Goal: Task Accomplishment & Management: Use online tool/utility

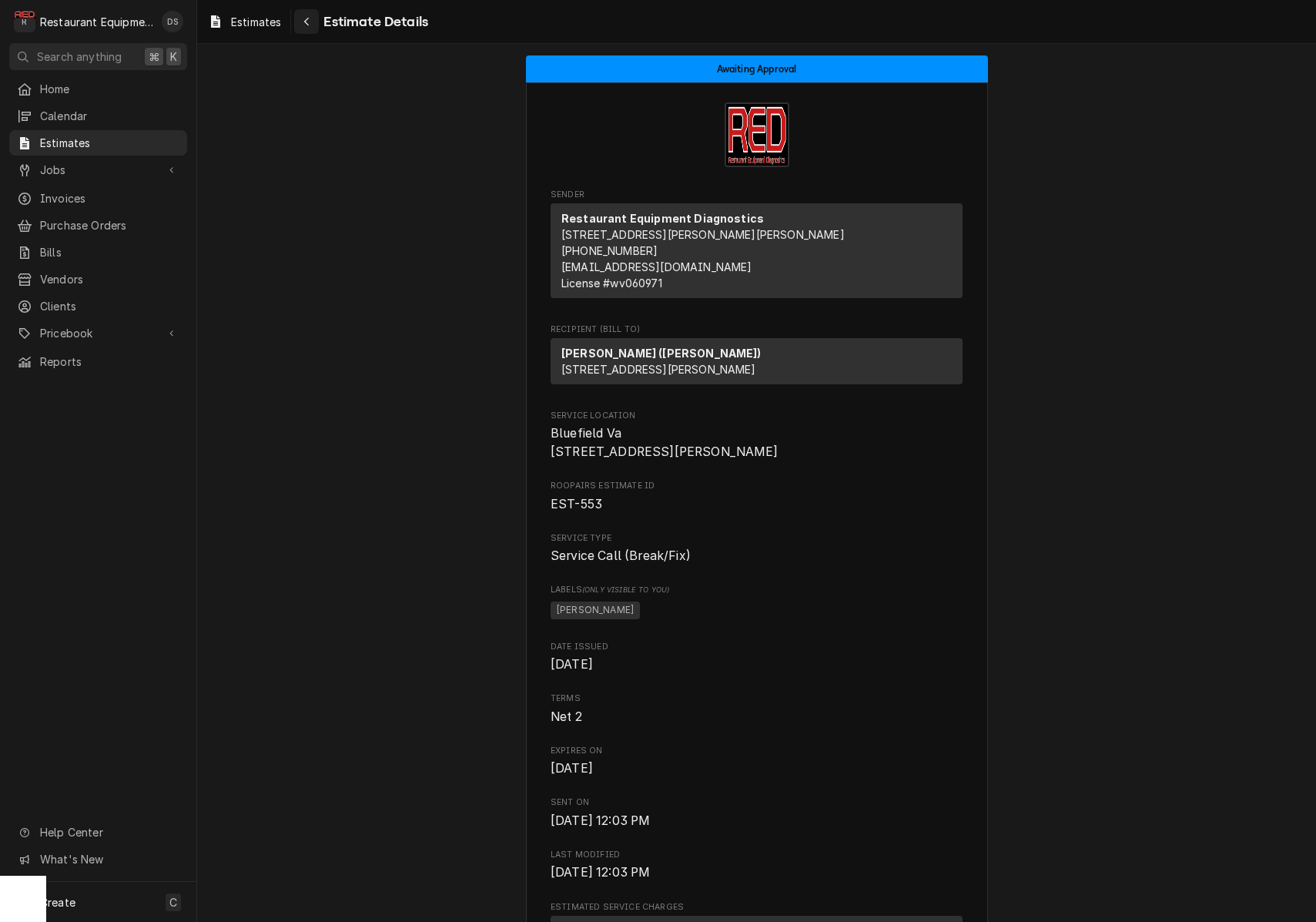
click at [309, 29] on div "Navigate back" at bounding box center [307, 22] width 16 height 16
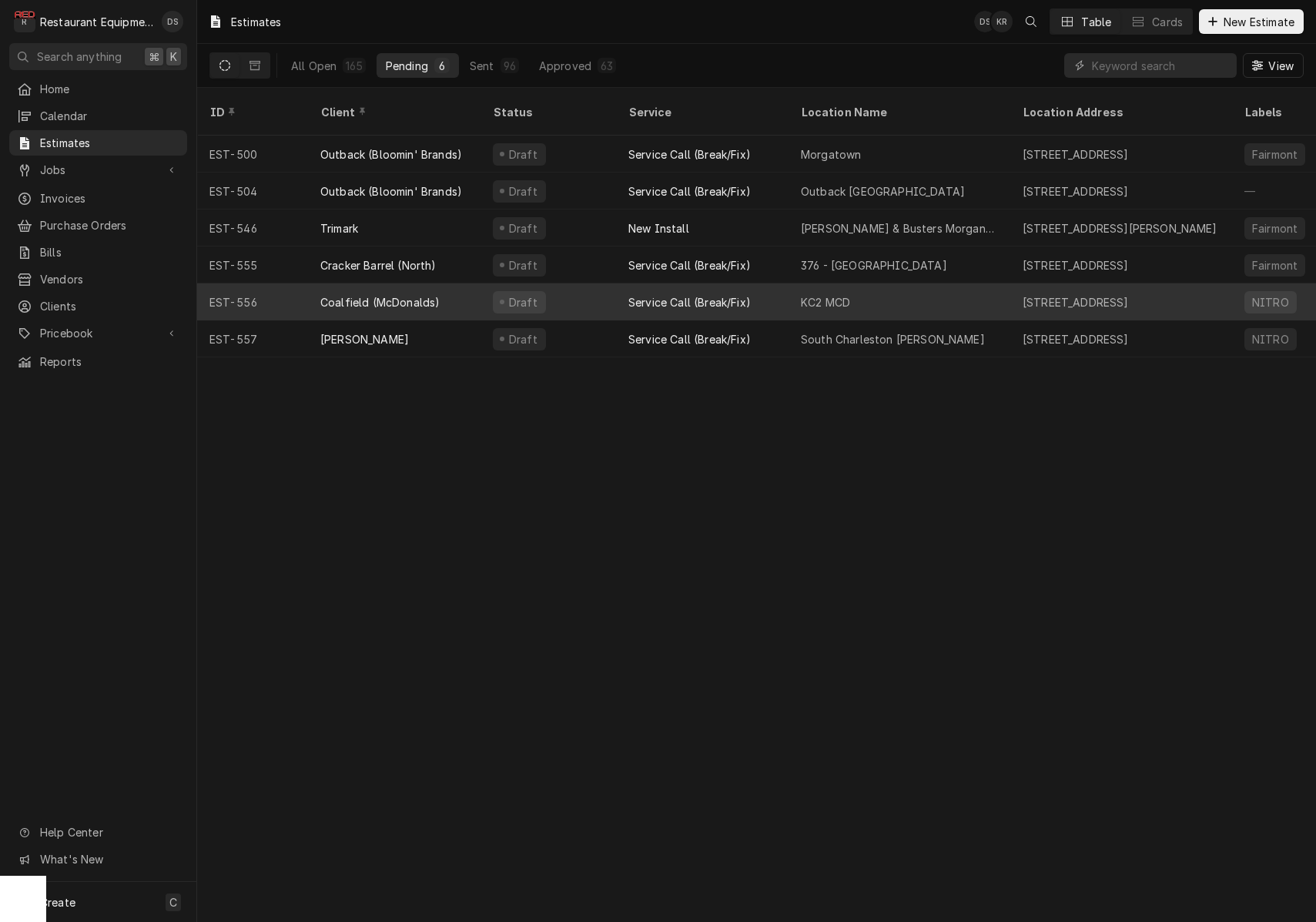
click at [765, 284] on div "Service Call (Break/Fix)" at bounding box center [703, 301] width 172 height 37
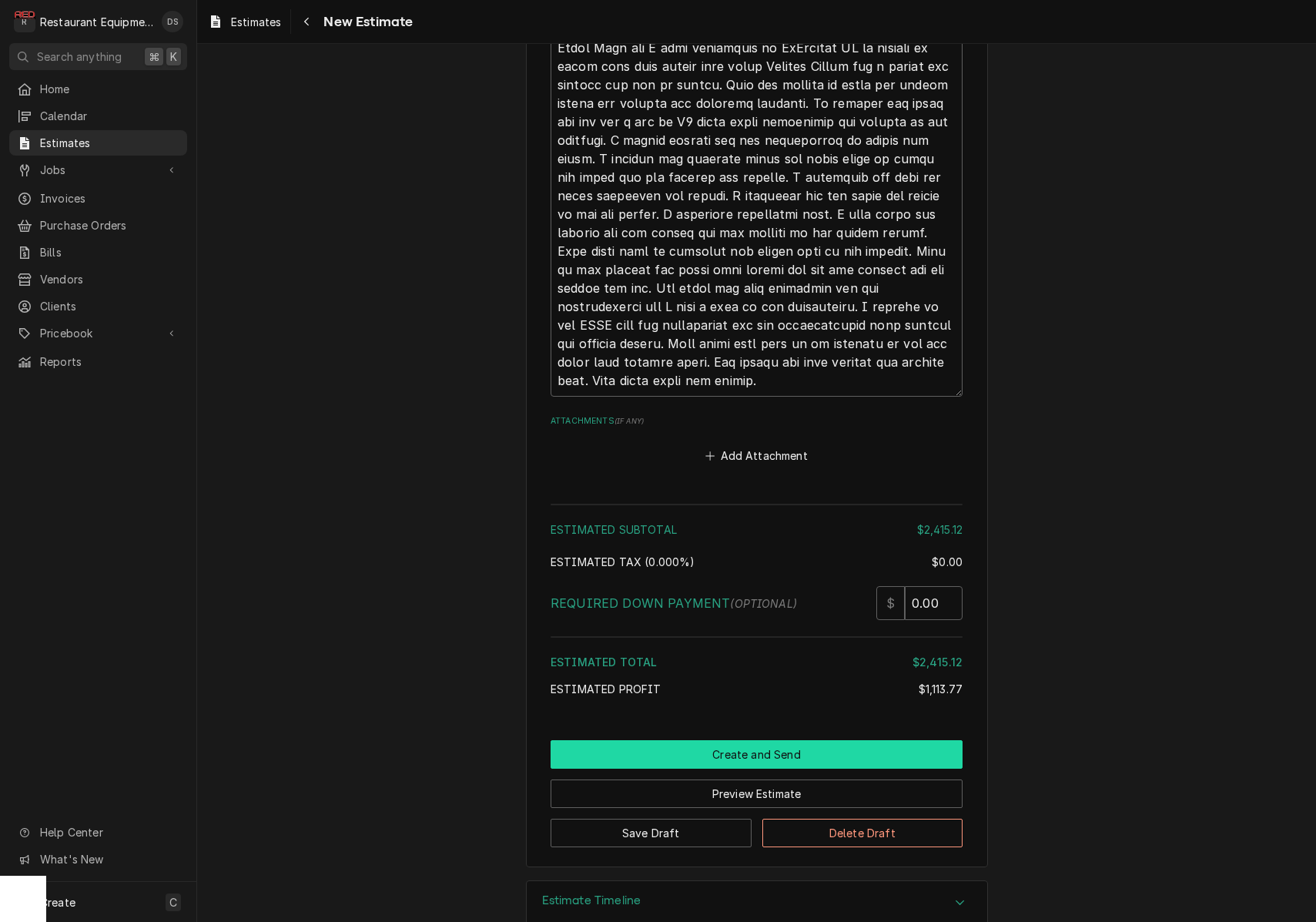
click at [789, 741] on button "Create and Send" at bounding box center [757, 754] width 412 height 29
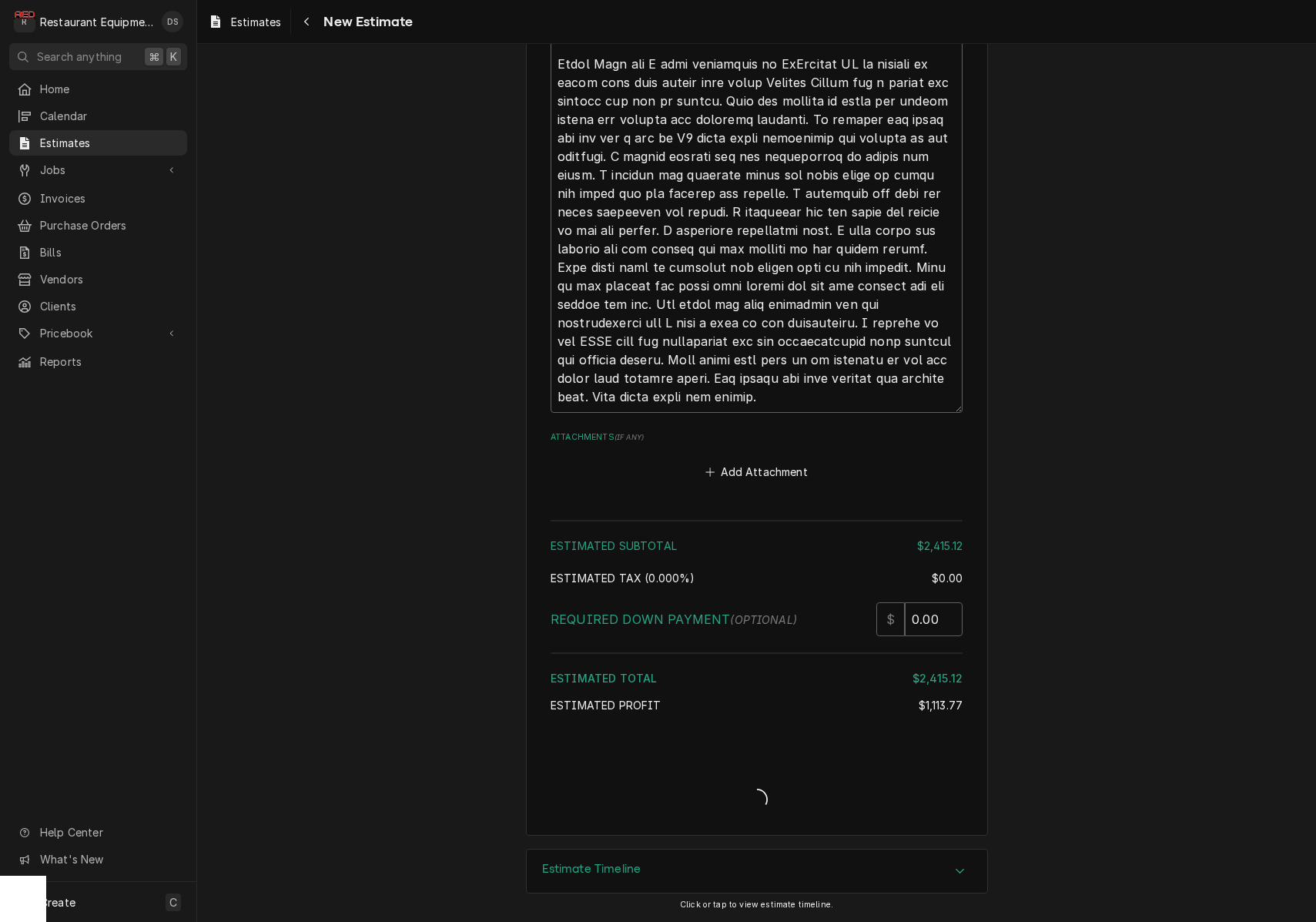
type textarea "x"
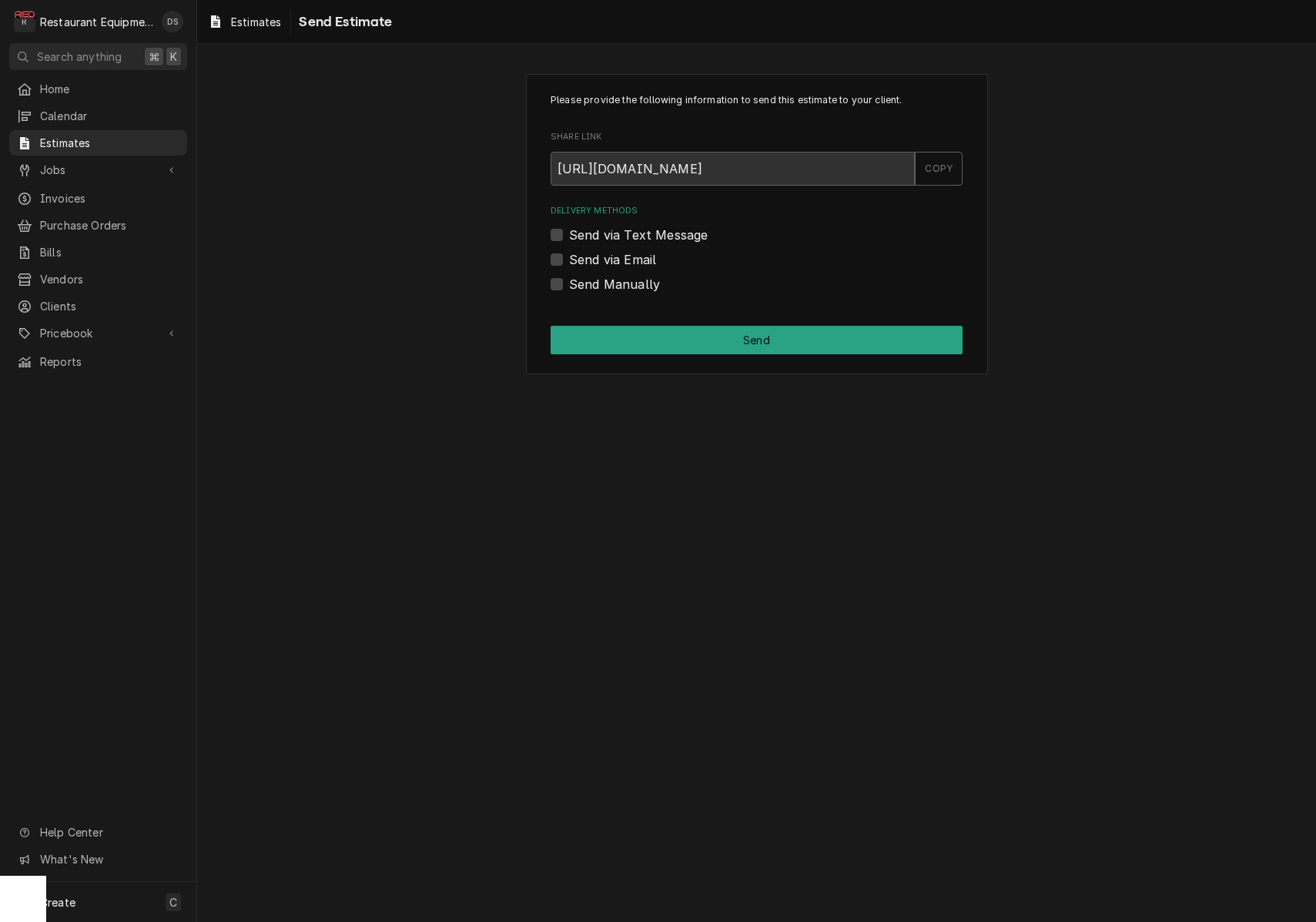
click at [569, 255] on label "Send via Email" at bounding box center [612, 260] width 87 height 19
click at [569, 255] on input "Send via Email" at bounding box center [775, 268] width 412 height 34
checkbox input "true"
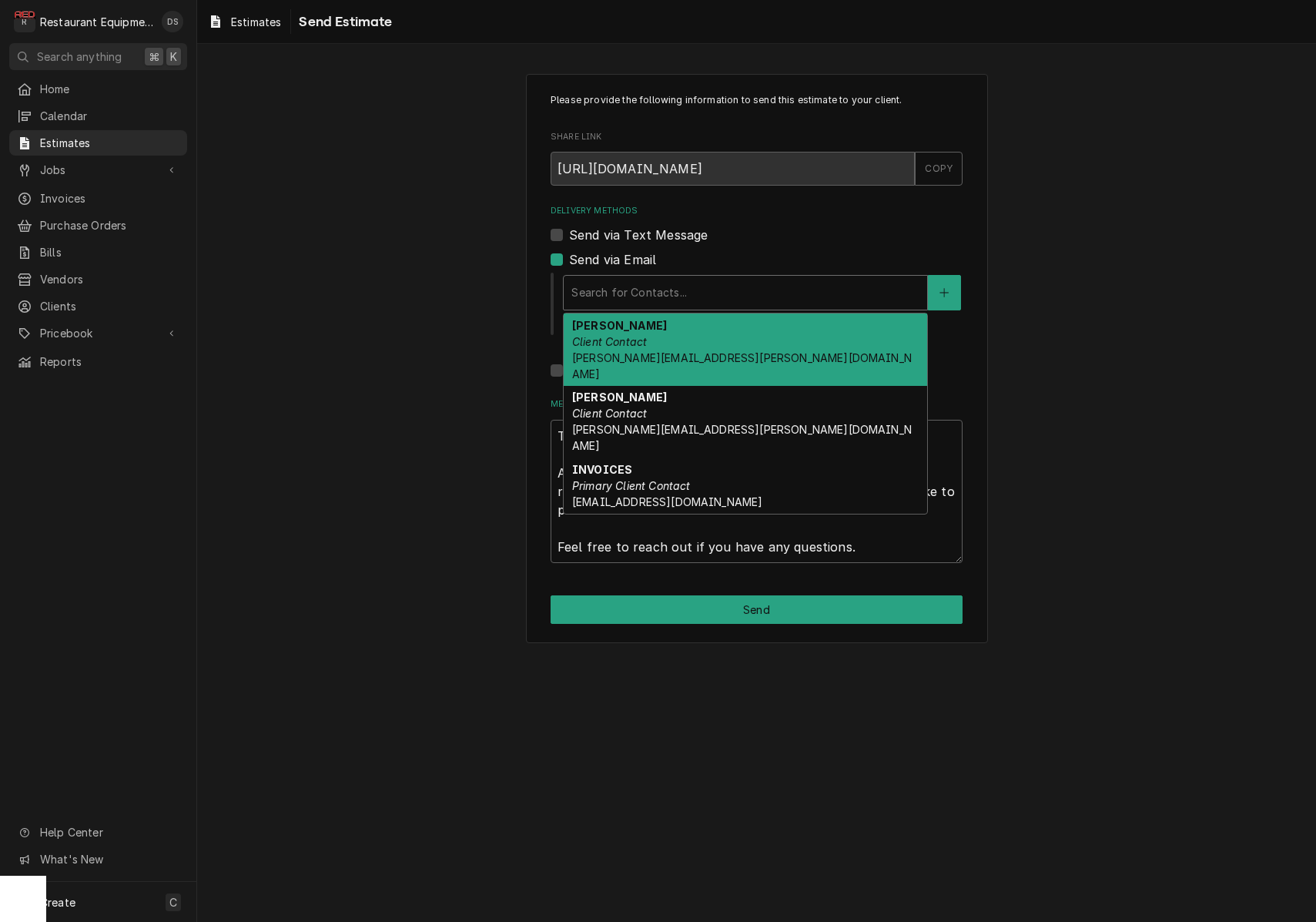
click at [739, 289] on div "Delivery Methods" at bounding box center [745, 292] width 348 height 28
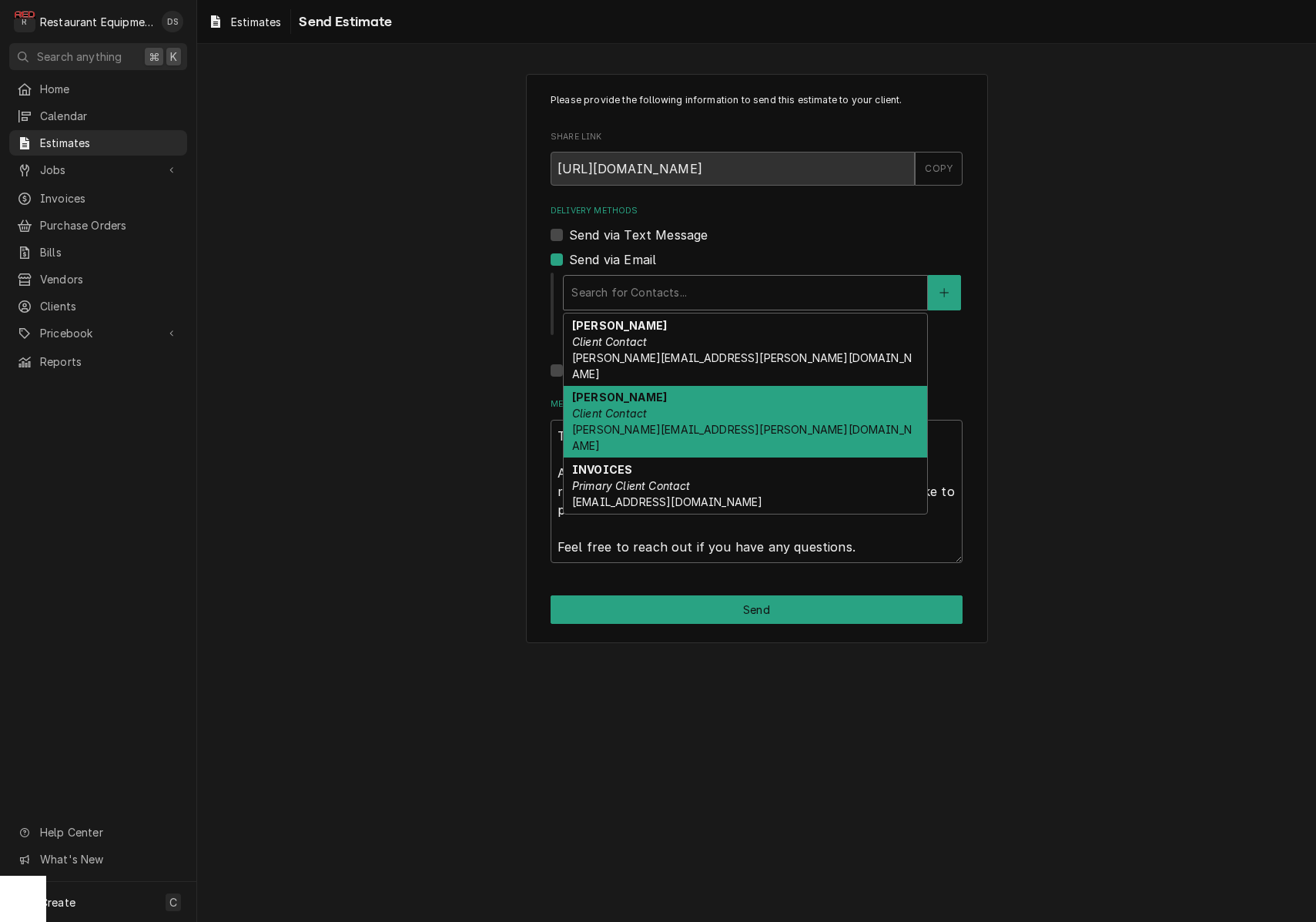
click at [700, 394] on div "Connie Stumbo Client Contact connie.stumbo@us.stores.mcd.com" at bounding box center [745, 421] width 364 height 72
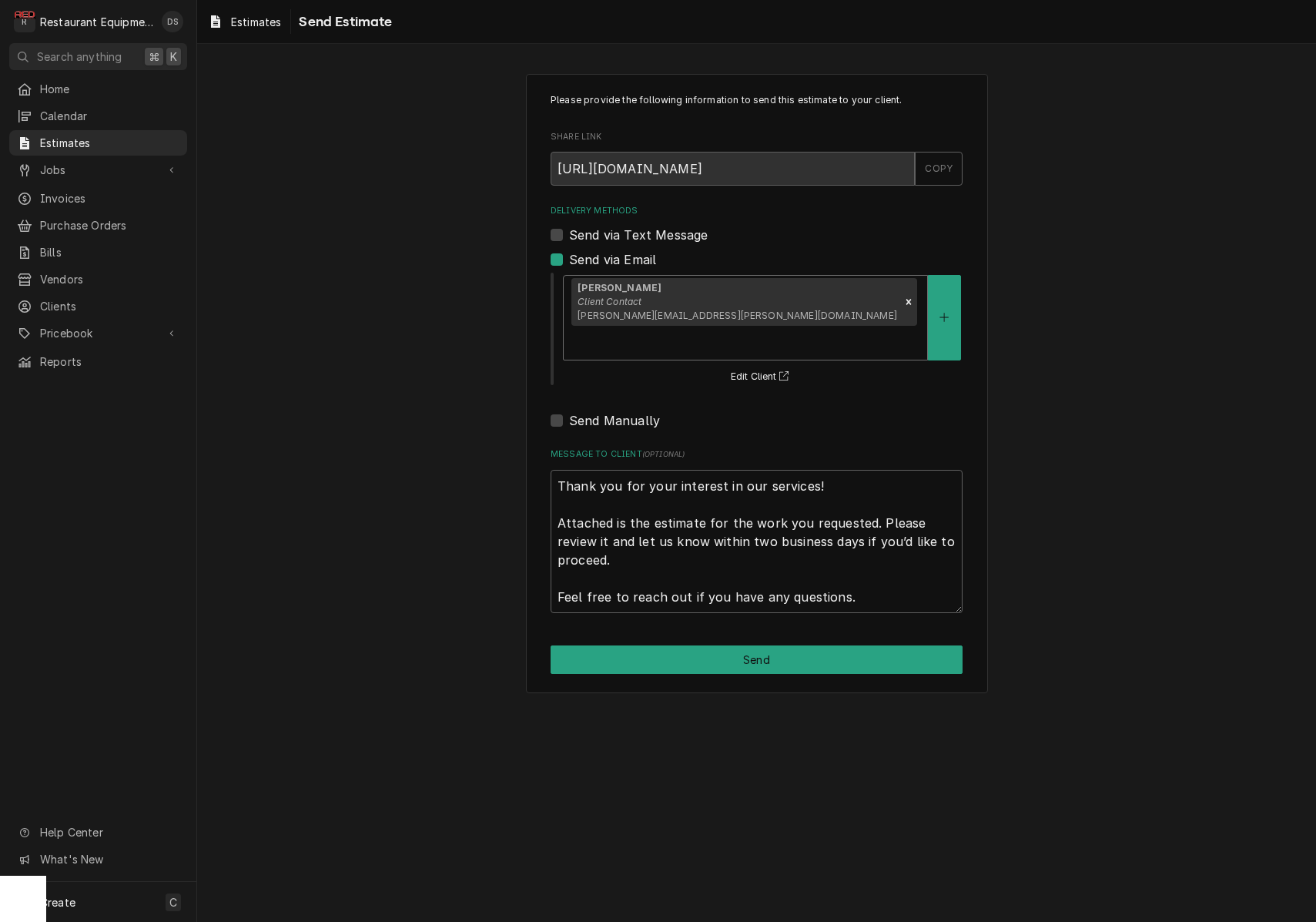
click at [792, 329] on div "Delivery Methods" at bounding box center [745, 343] width 348 height 28
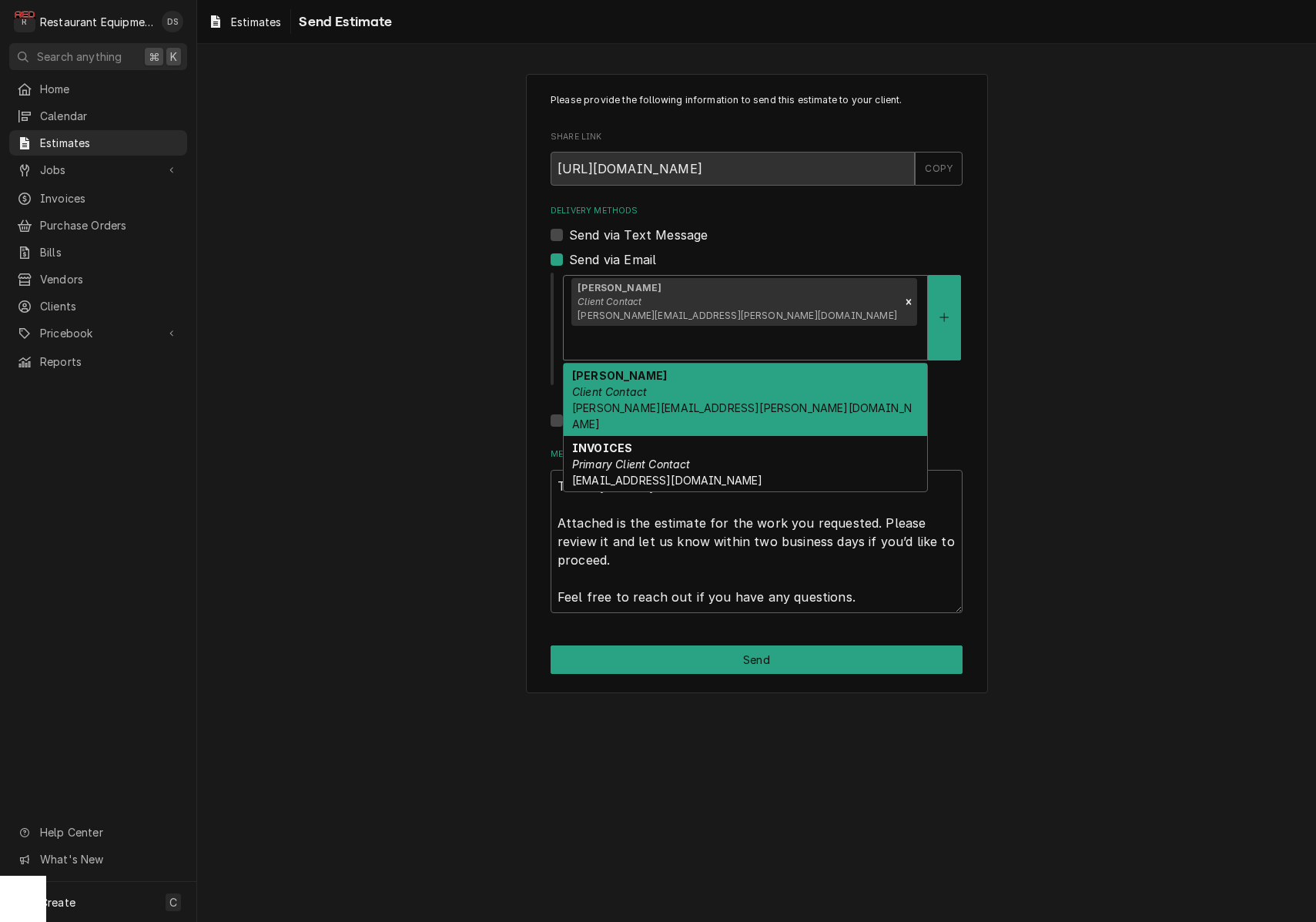
click at [766, 369] on div "Chris Connolly Client Contact chris.connolly@partners.mcd.com" at bounding box center [745, 400] width 364 height 72
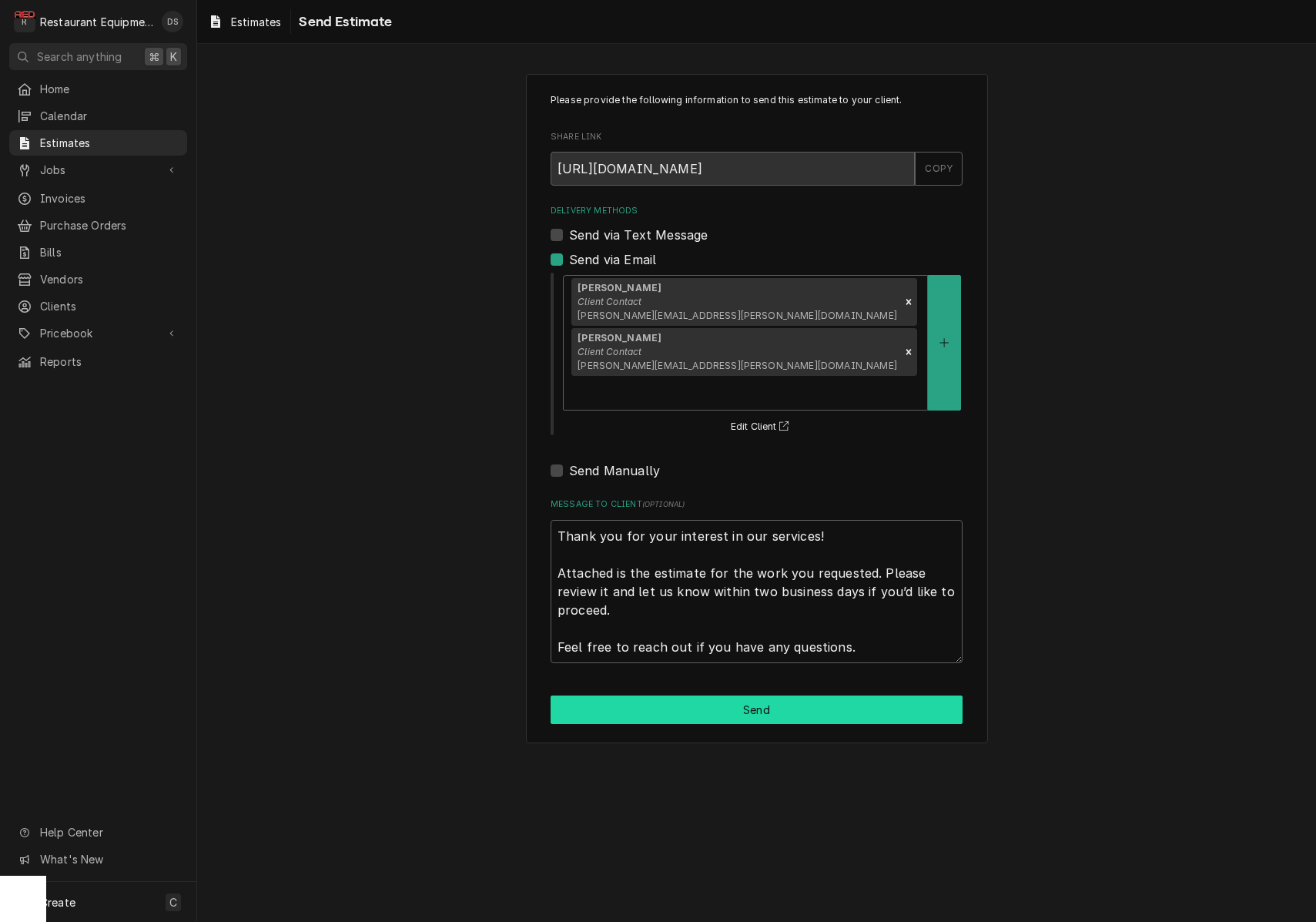
click at [780, 696] on button "Send" at bounding box center [757, 710] width 412 height 29
type textarea "x"
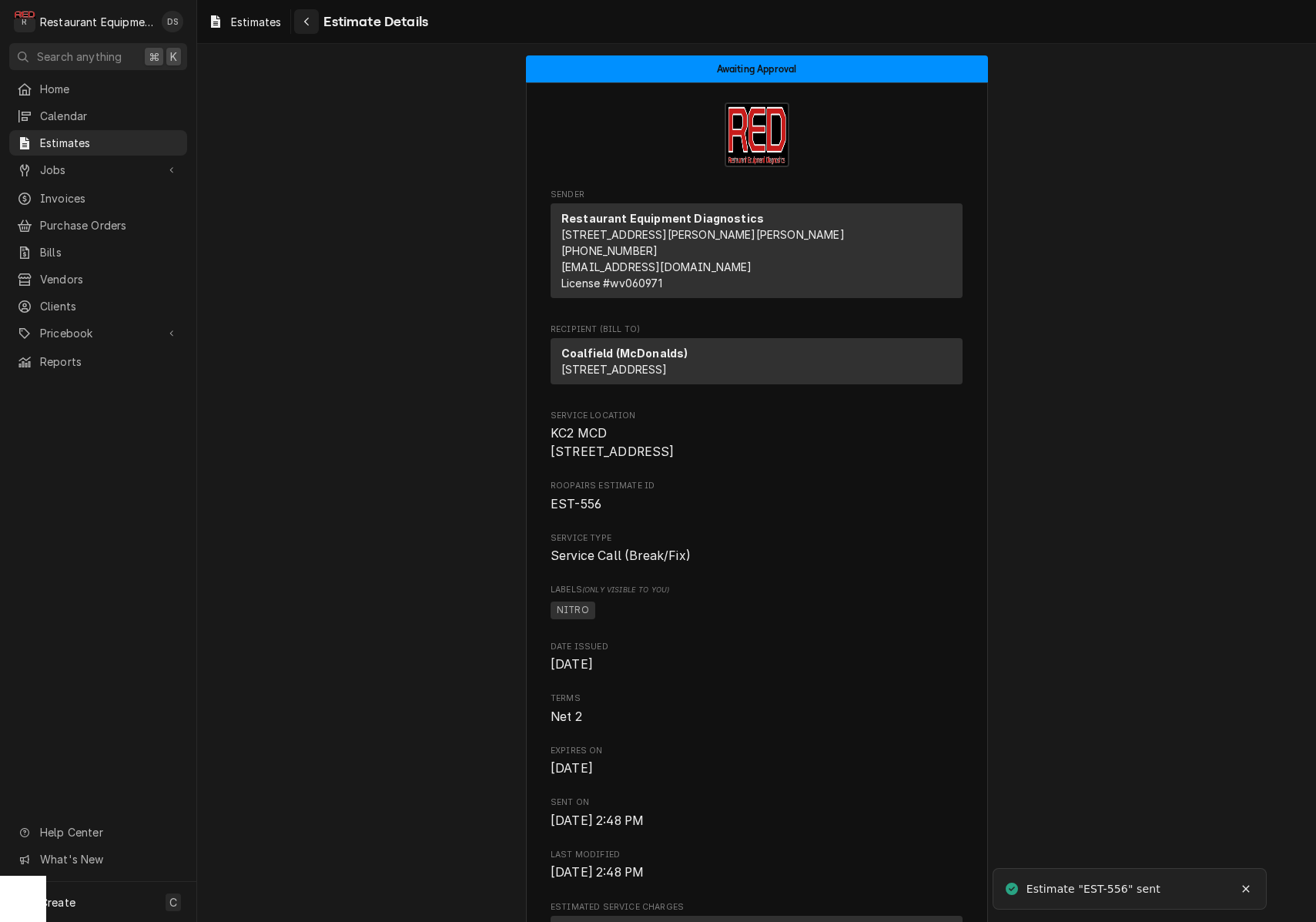
click at [312, 30] on button "Navigate back" at bounding box center [306, 21] width 25 height 25
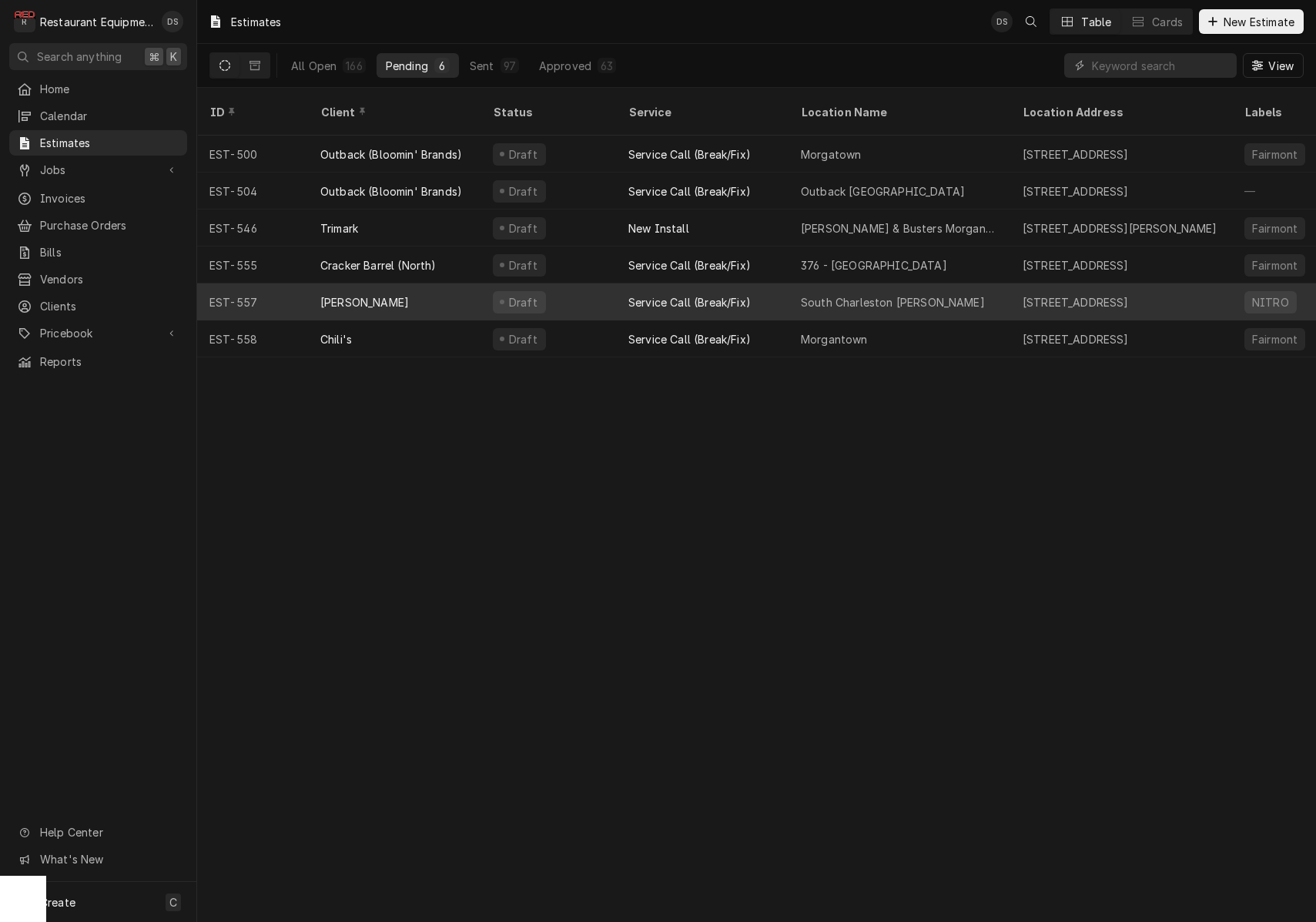
click at [852, 294] on div "South Charleston [PERSON_NAME]" at bounding box center [893, 302] width 184 height 16
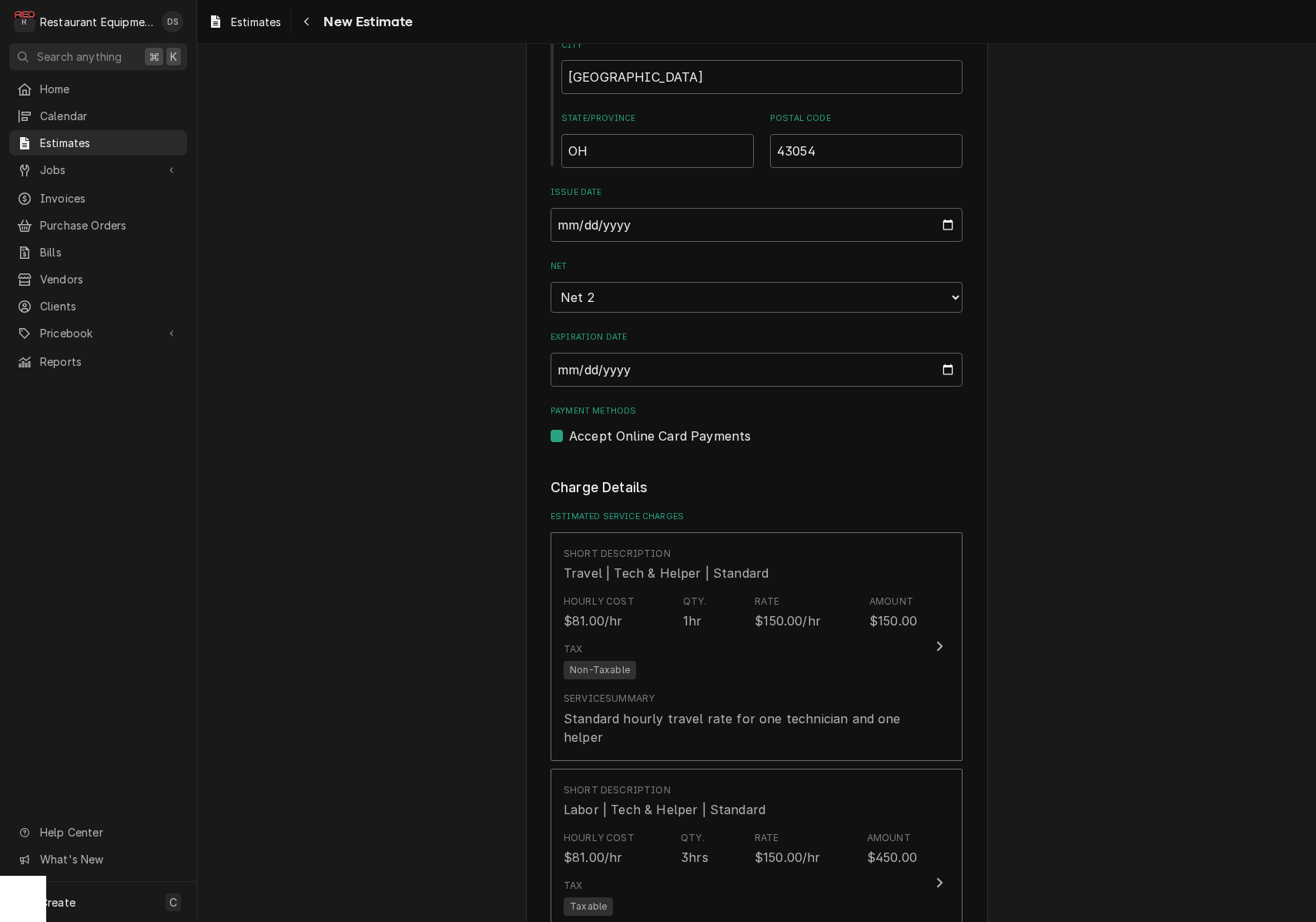
scroll to position [1079, 0]
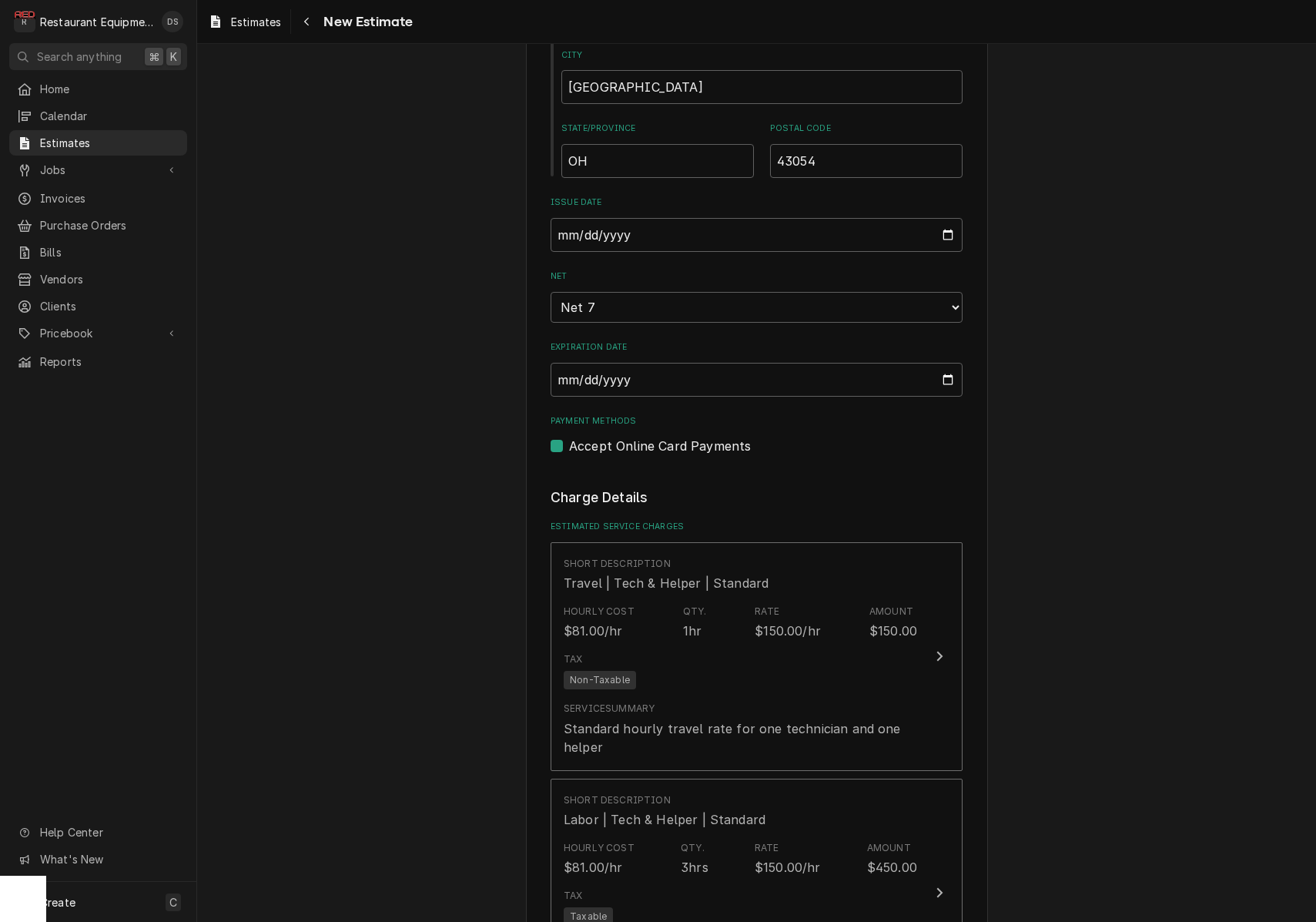
type textarea "x"
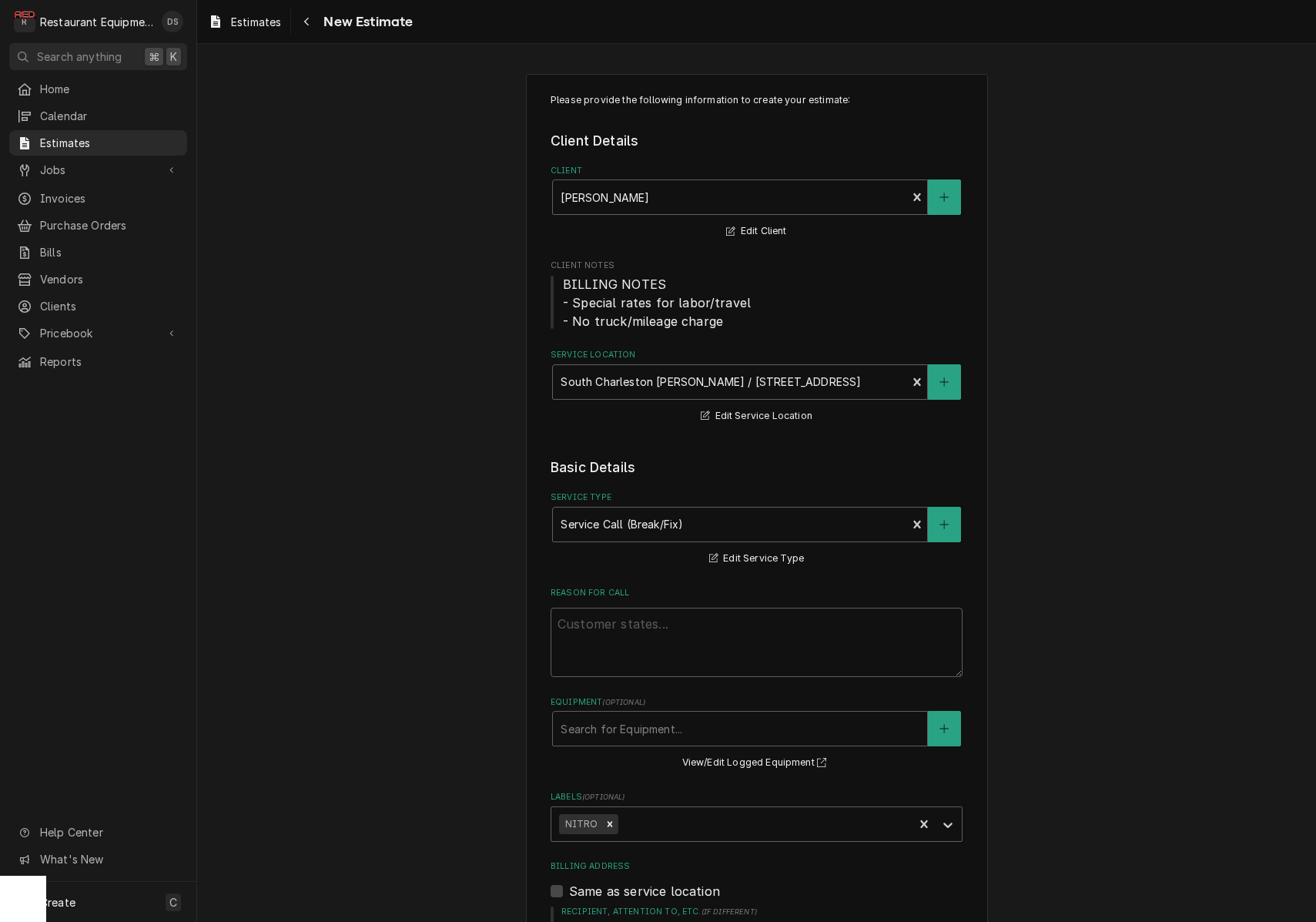
scroll to position [0, 0]
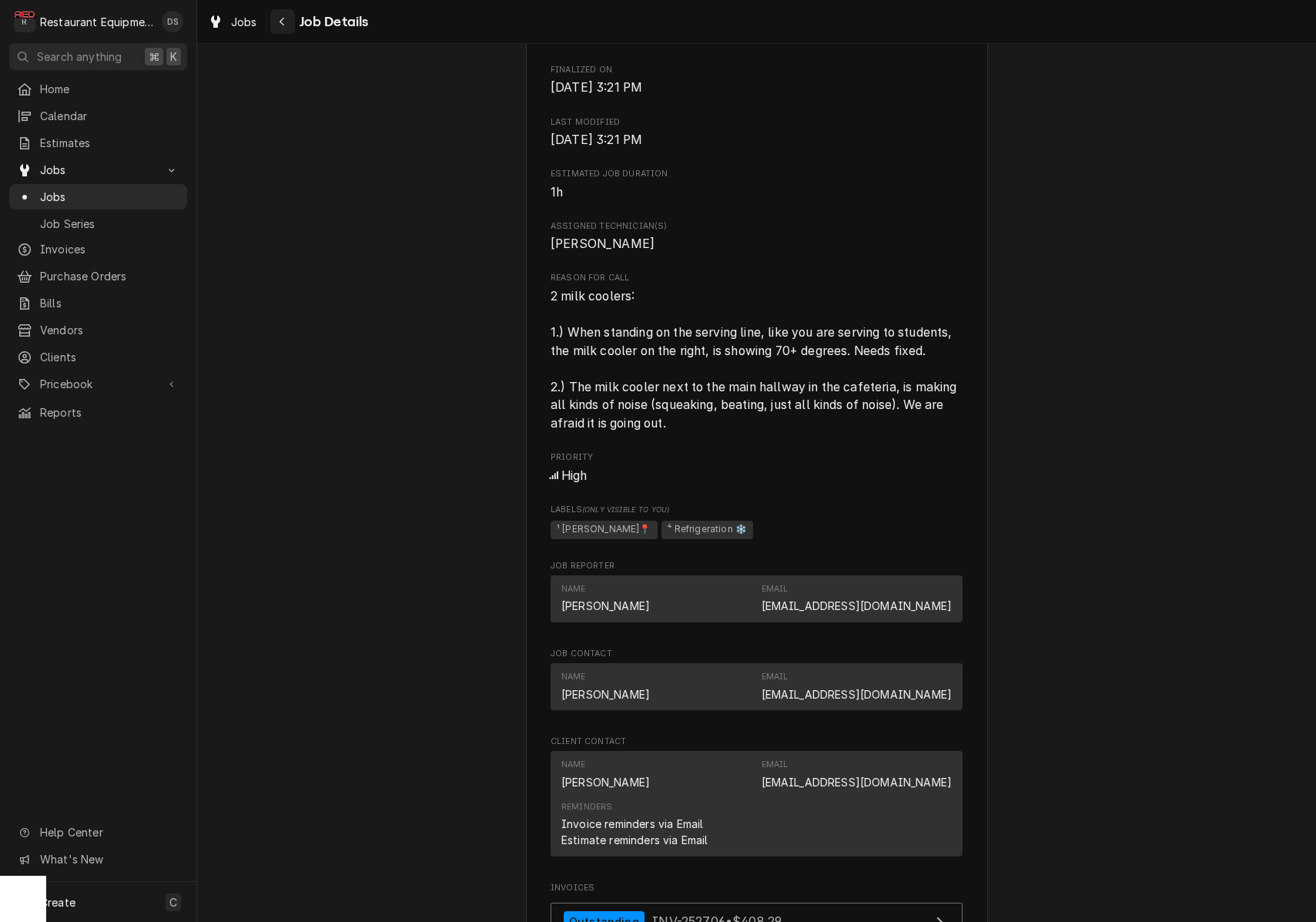
click at [286, 22] on div "Navigate back" at bounding box center [283, 22] width 16 height 16
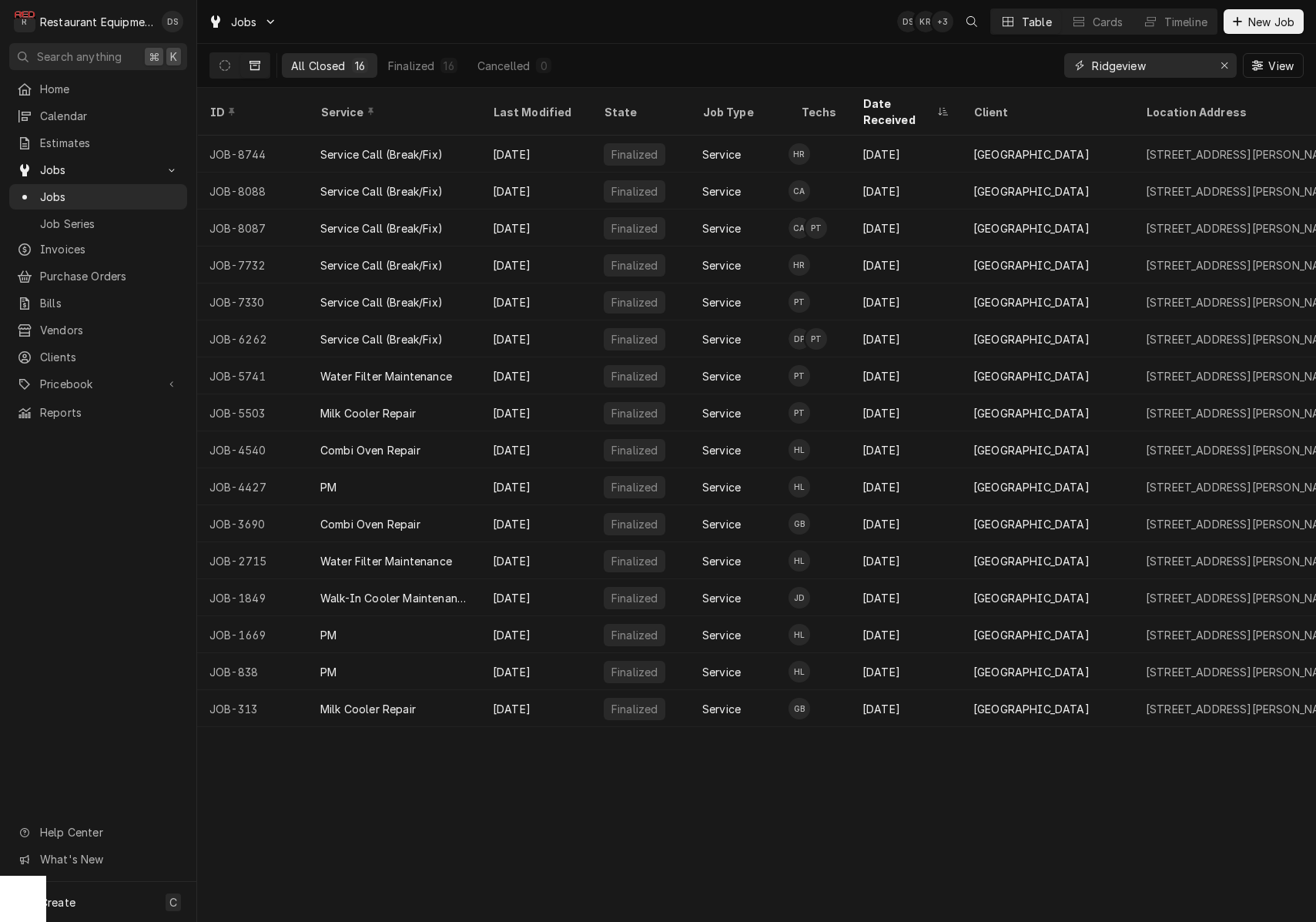
click at [1178, 63] on input "Ridgeview" at bounding box center [1150, 65] width 116 height 25
click at [223, 62] on icon "Dynamic Content Wrapper" at bounding box center [225, 65] width 11 height 11
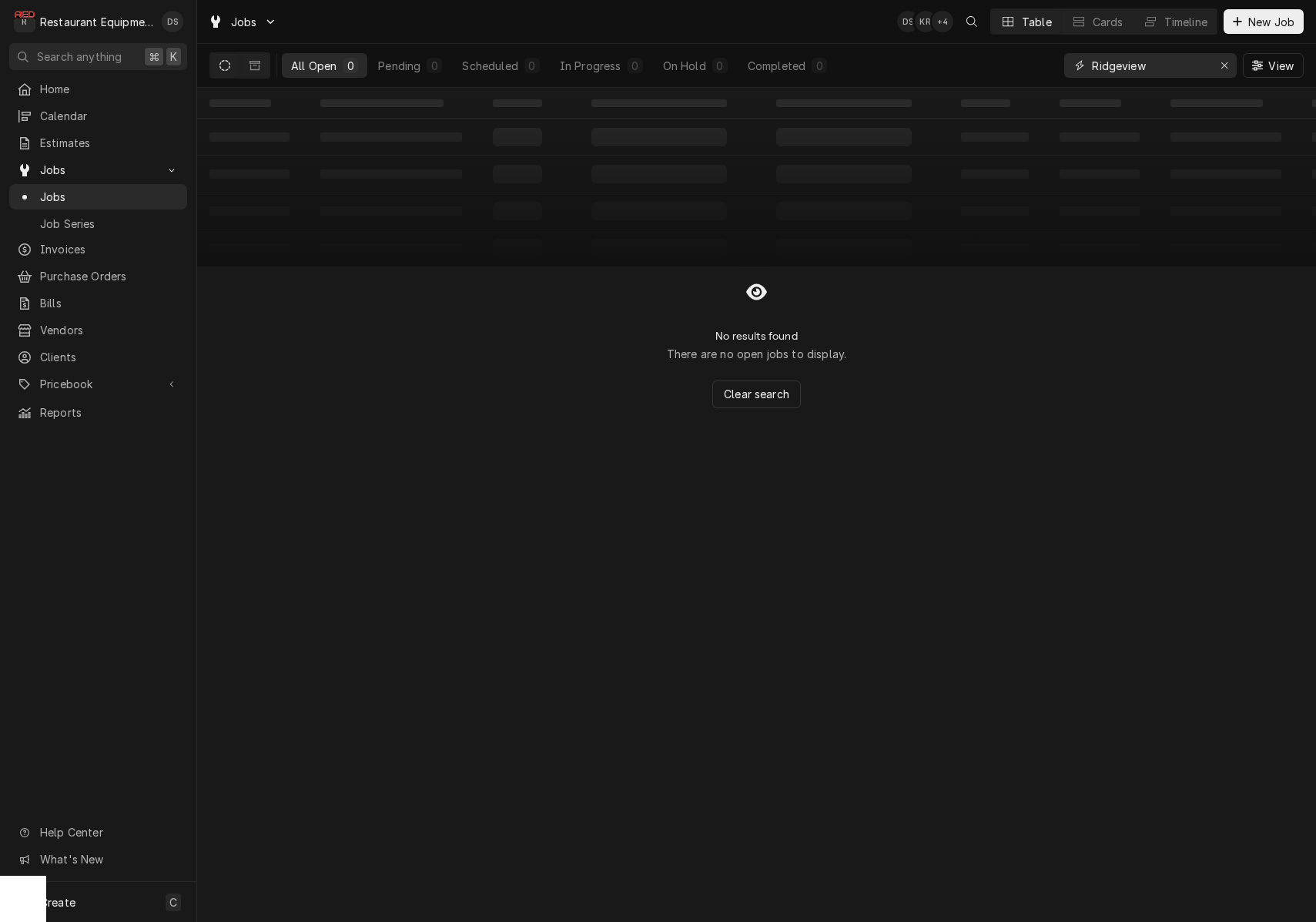
click at [1166, 71] on input "Ridgeview" at bounding box center [1150, 65] width 116 height 25
type input "S"
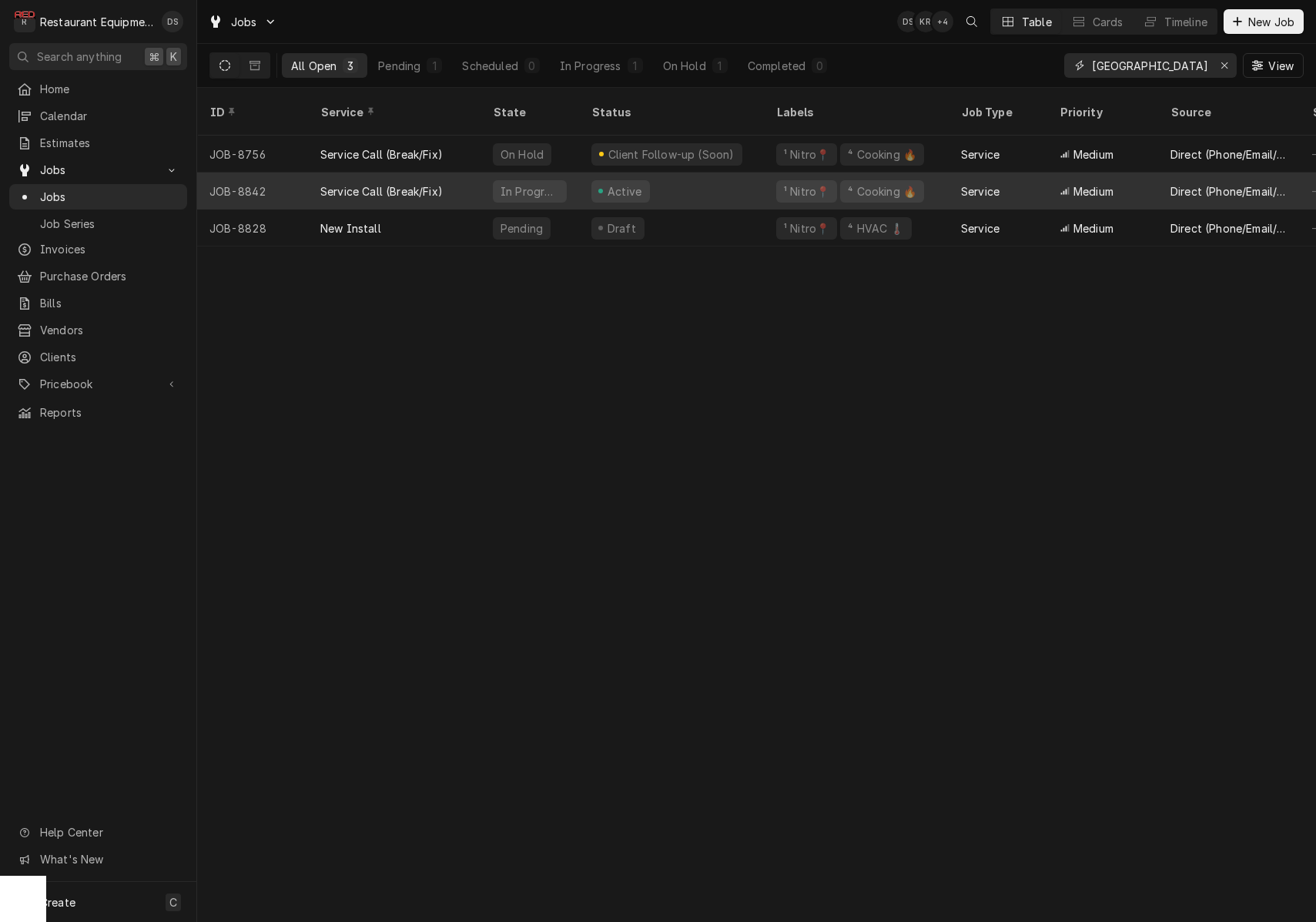
type input "SOUTH CHARLESTON"
click at [953, 177] on div "Service" at bounding box center [998, 190] width 98 height 37
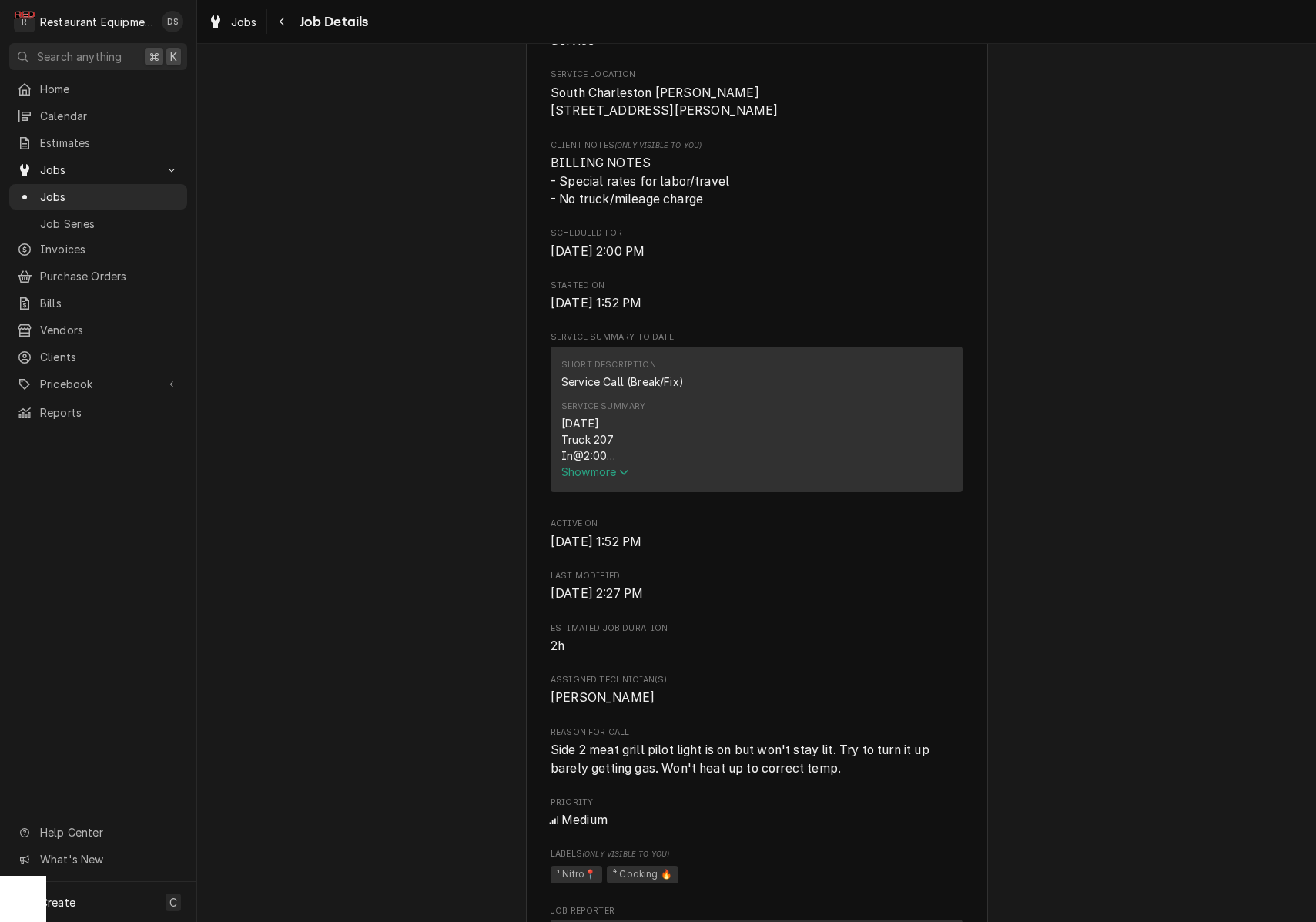
scroll to position [352, 0]
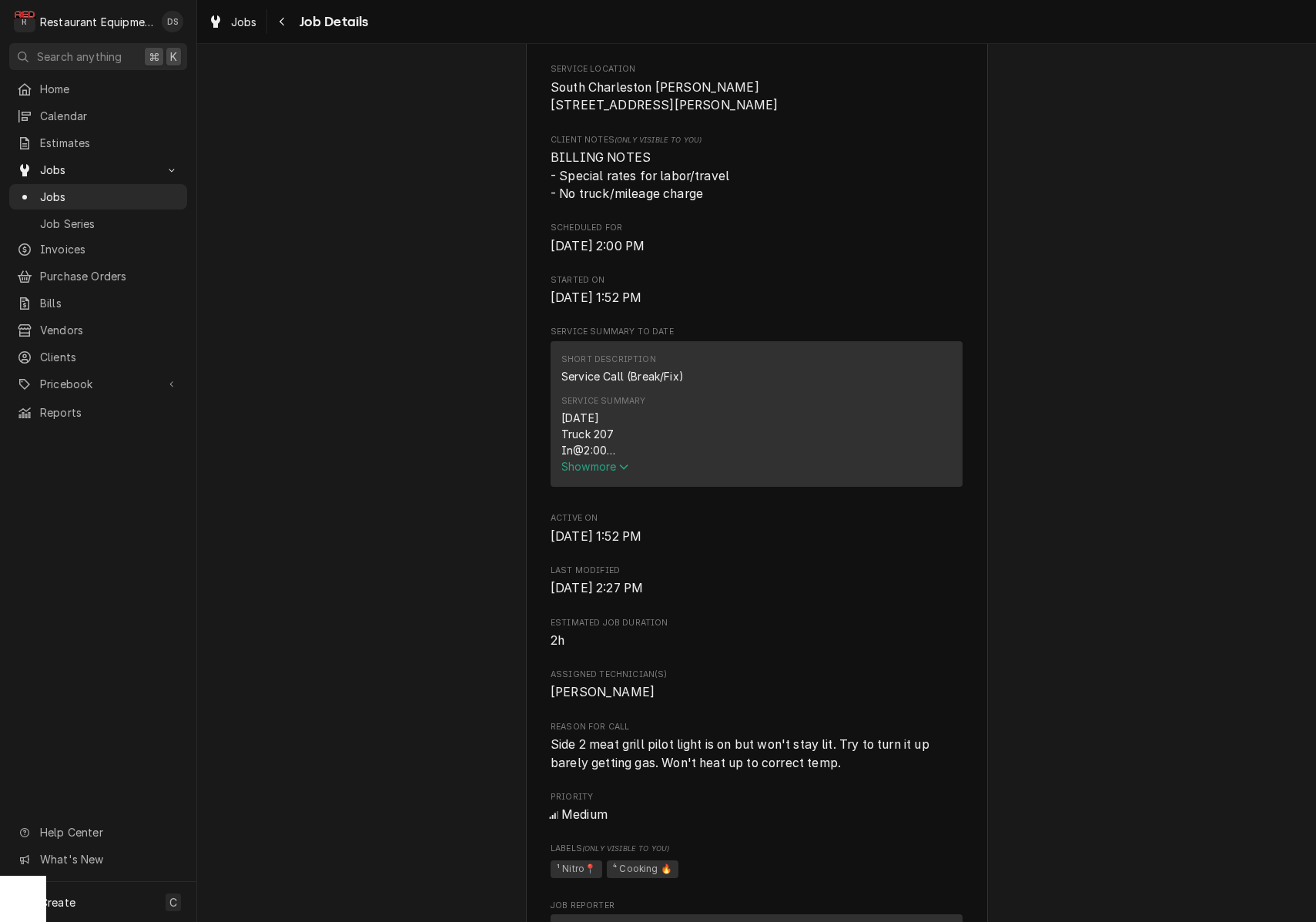
click at [620, 469] on span "Show more" at bounding box center [596, 466] width 67 height 13
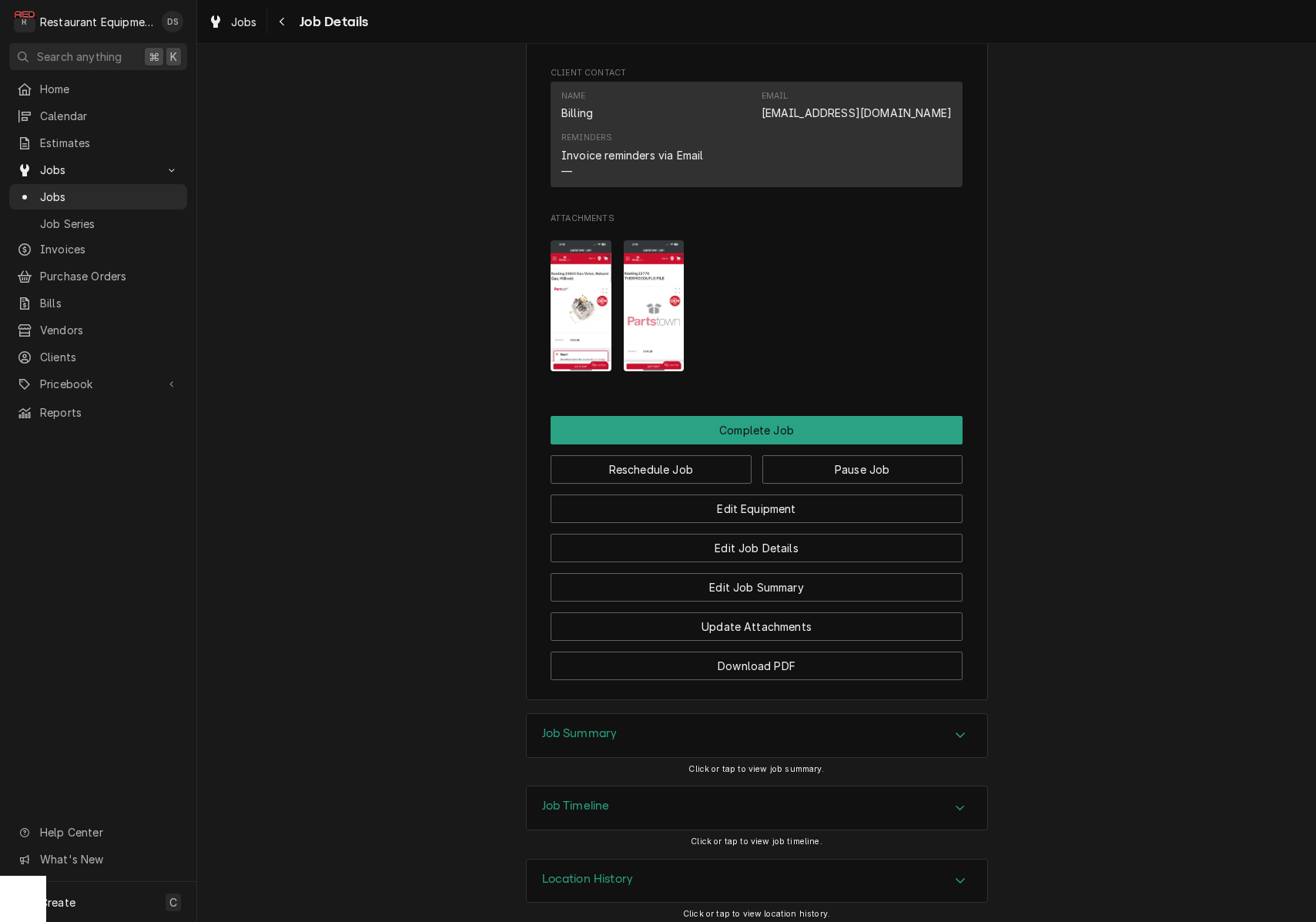
scroll to position [1441, 0]
click at [676, 730] on div "Job Summary" at bounding box center [757, 737] width 461 height 44
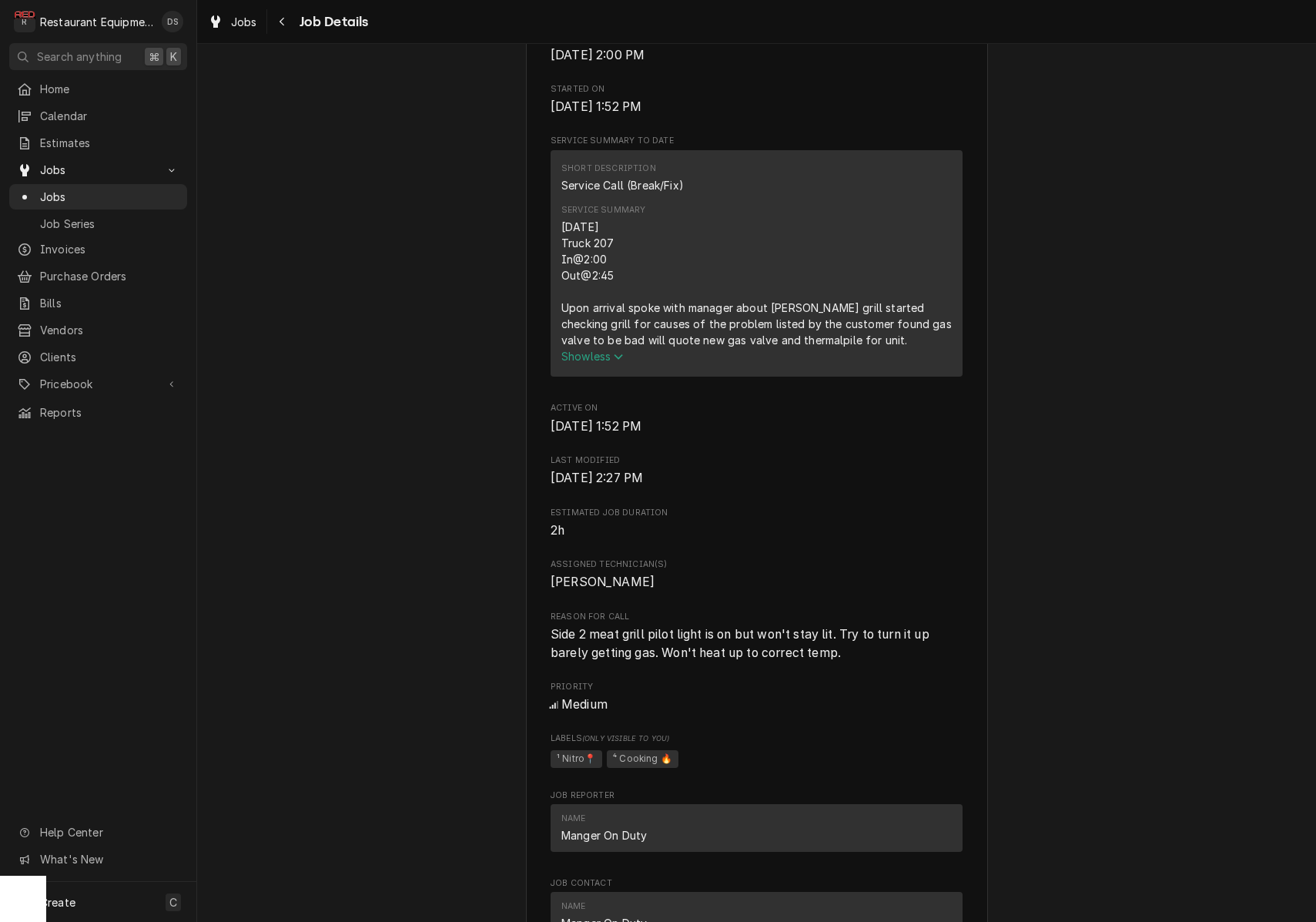
scroll to position [548, 0]
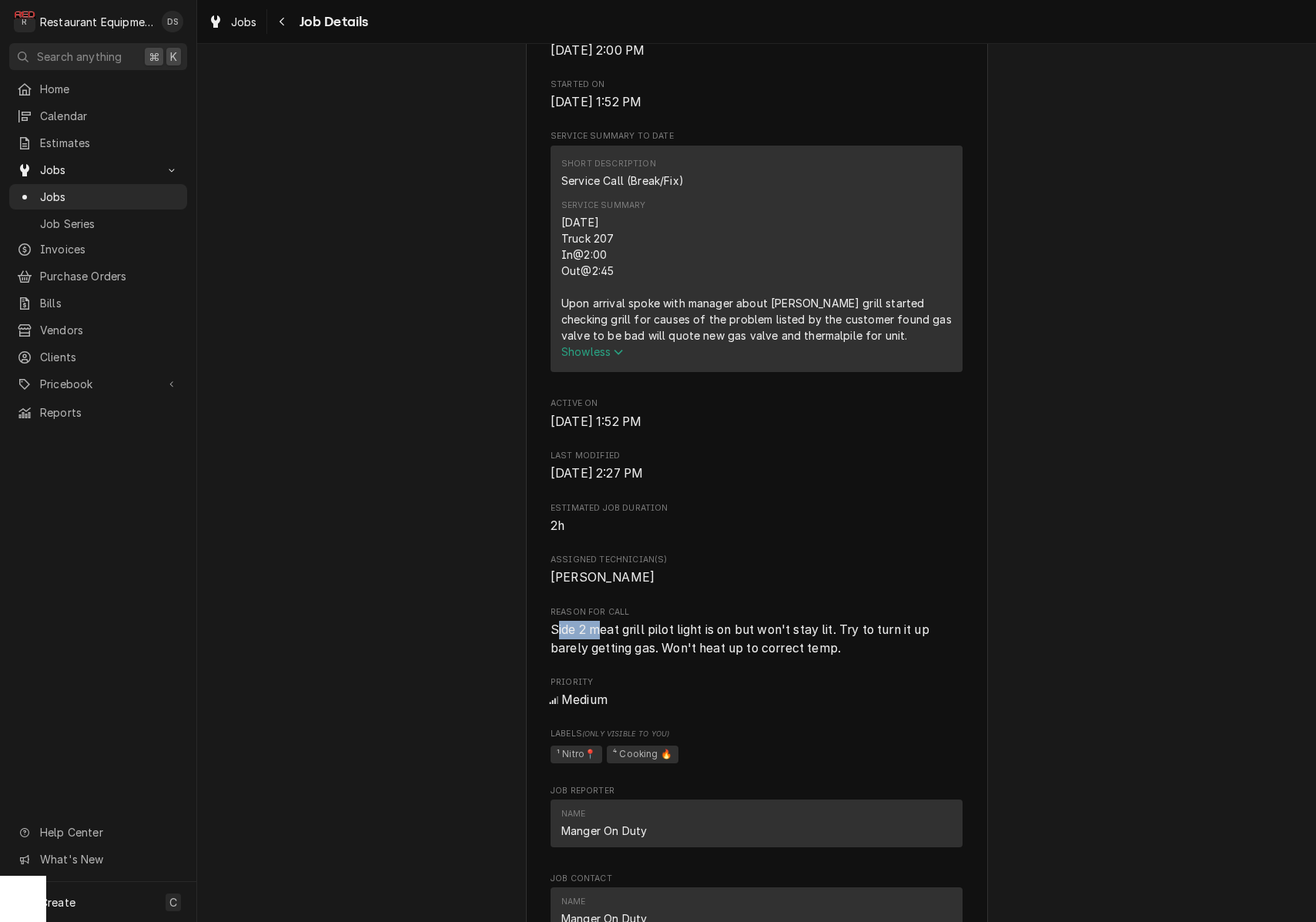
drag, startPoint x: 555, startPoint y: 630, endPoint x: 581, endPoint y: 629, distance: 26.0
click at [602, 629] on span "Side 2 meat grill pilot light is on but won't stay lit. Try to turn it up barel…" at bounding box center [742, 638] width 383 height 33
click at [556, 627] on span "Side 2 meat grill pilot light is on but won't stay lit. Try to turn it up barel…" at bounding box center [742, 638] width 383 height 33
drag, startPoint x: 566, startPoint y: 629, endPoint x: 635, endPoint y: 629, distance: 69.0
click at [647, 629] on div "[PERSON_NAME] [GEOGRAPHIC_DATA] [PERSON_NAME] / [STREET_ADDRESS] Open in Maps R…" at bounding box center [757, 572] width 462 height 2043
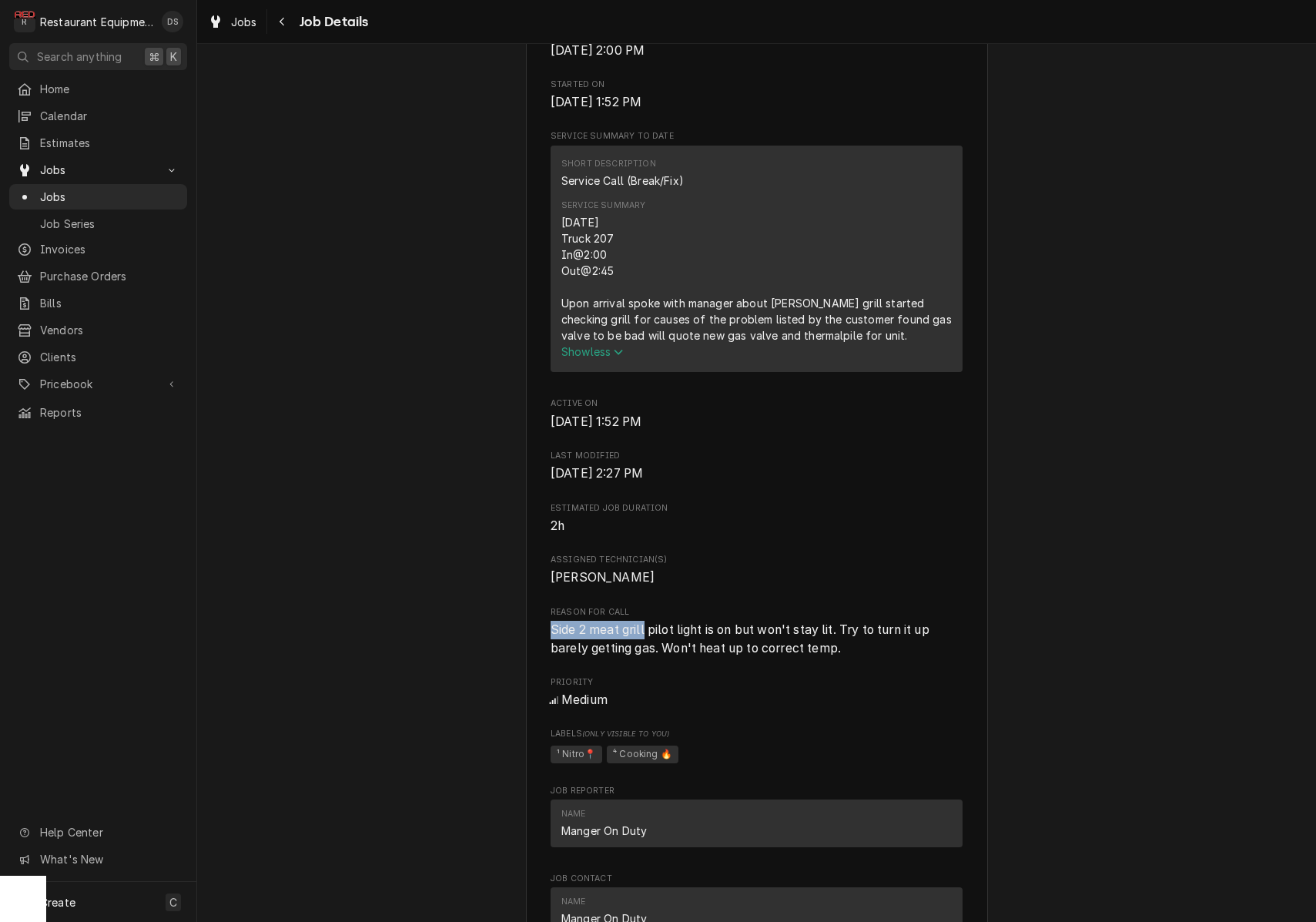
copy span "Side 2 meat grill"
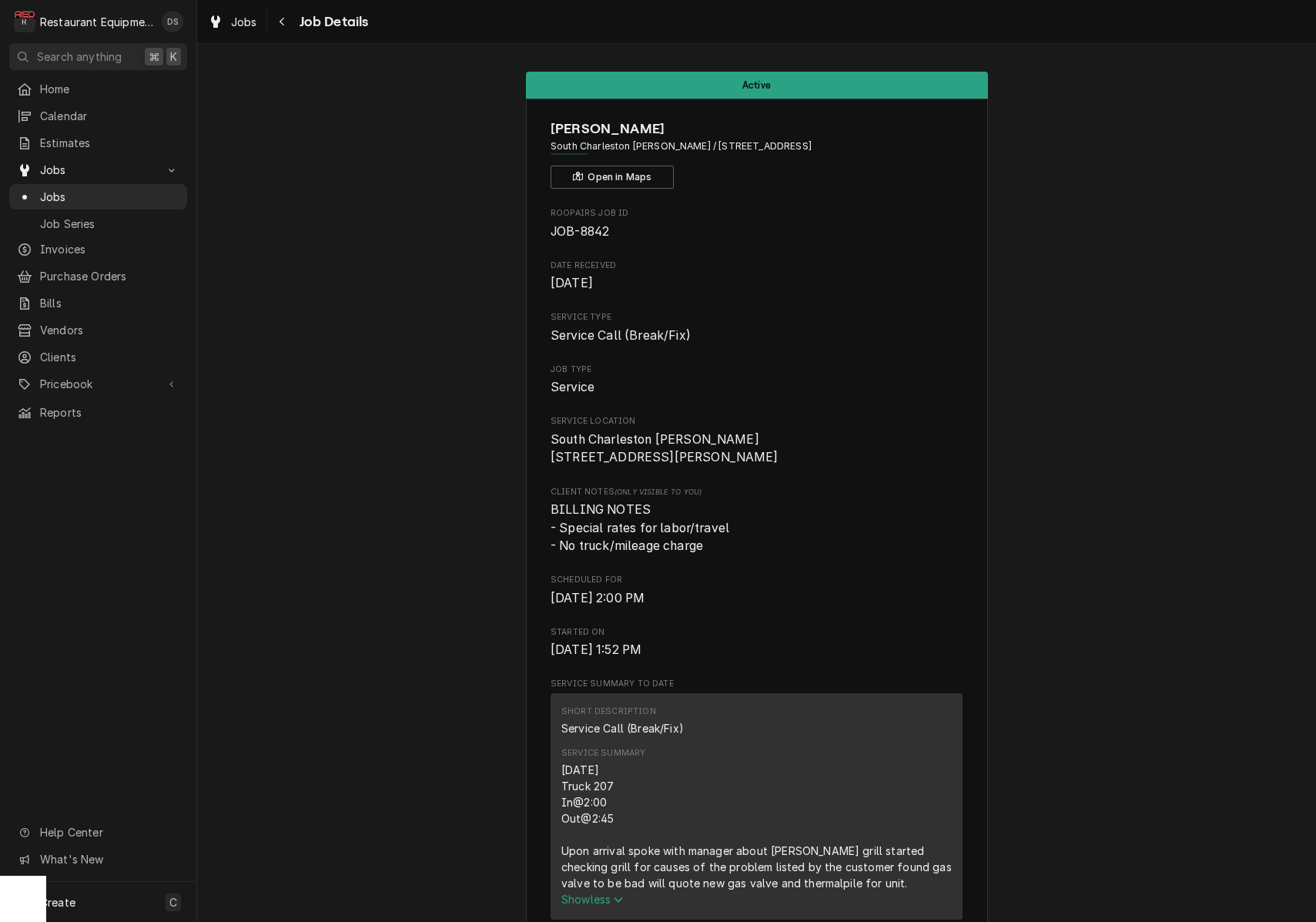
scroll to position [0, 0]
